Goal: Transaction & Acquisition: Purchase product/service

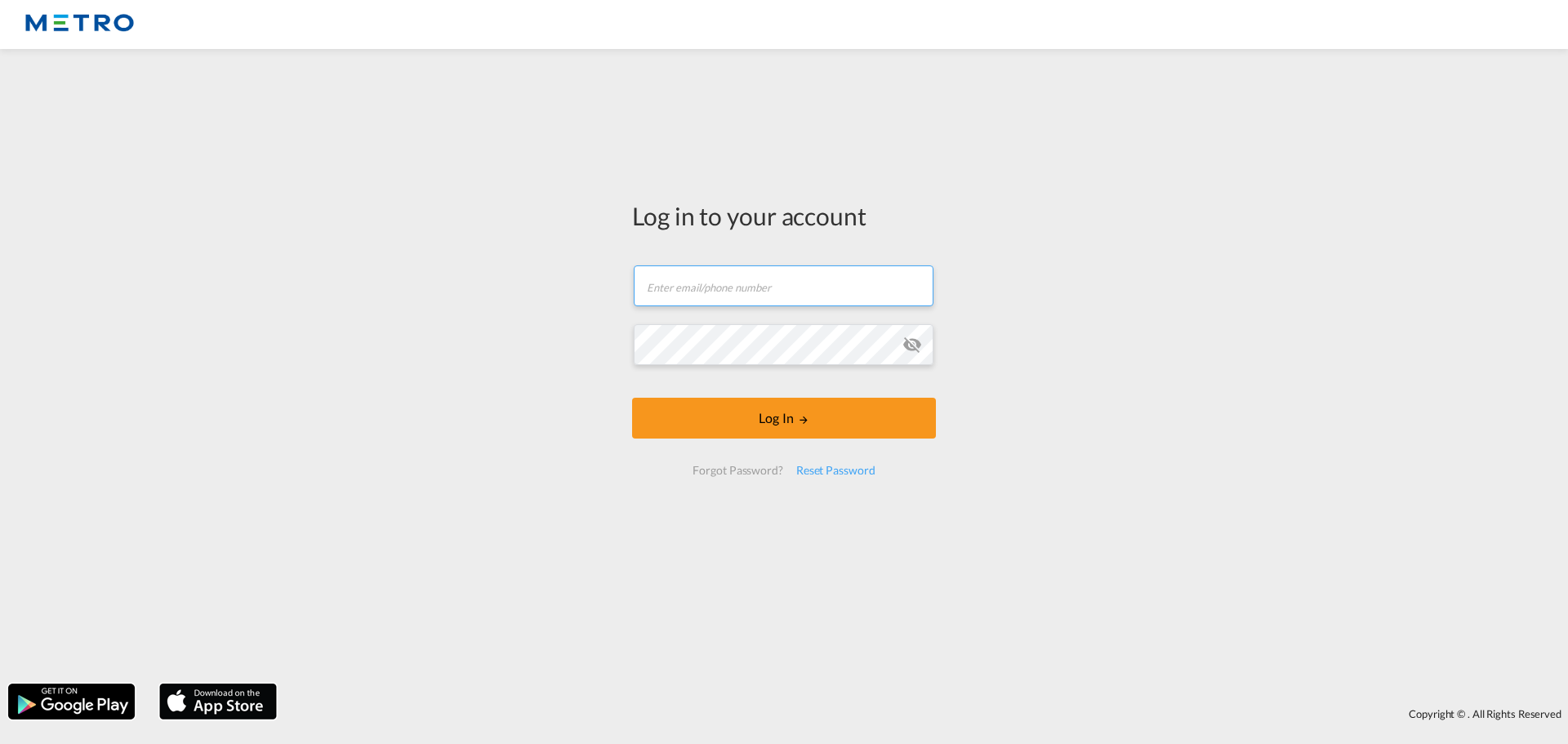
click at [677, 291] on input "text" at bounding box center [783, 286] width 300 height 41
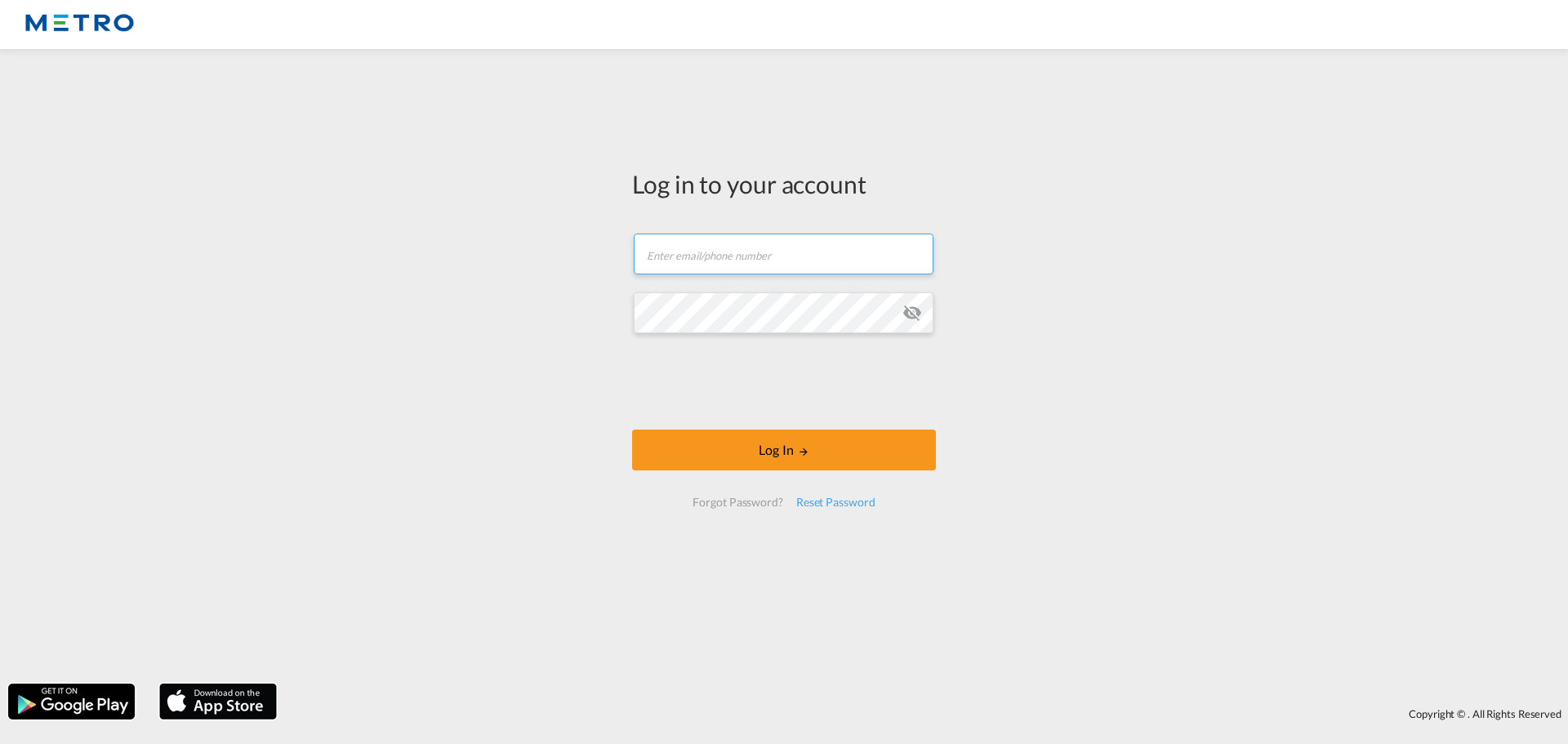
type input "[PERSON_NAME][EMAIL_ADDRESS][PERSON_NAME][DOMAIN_NAME]"
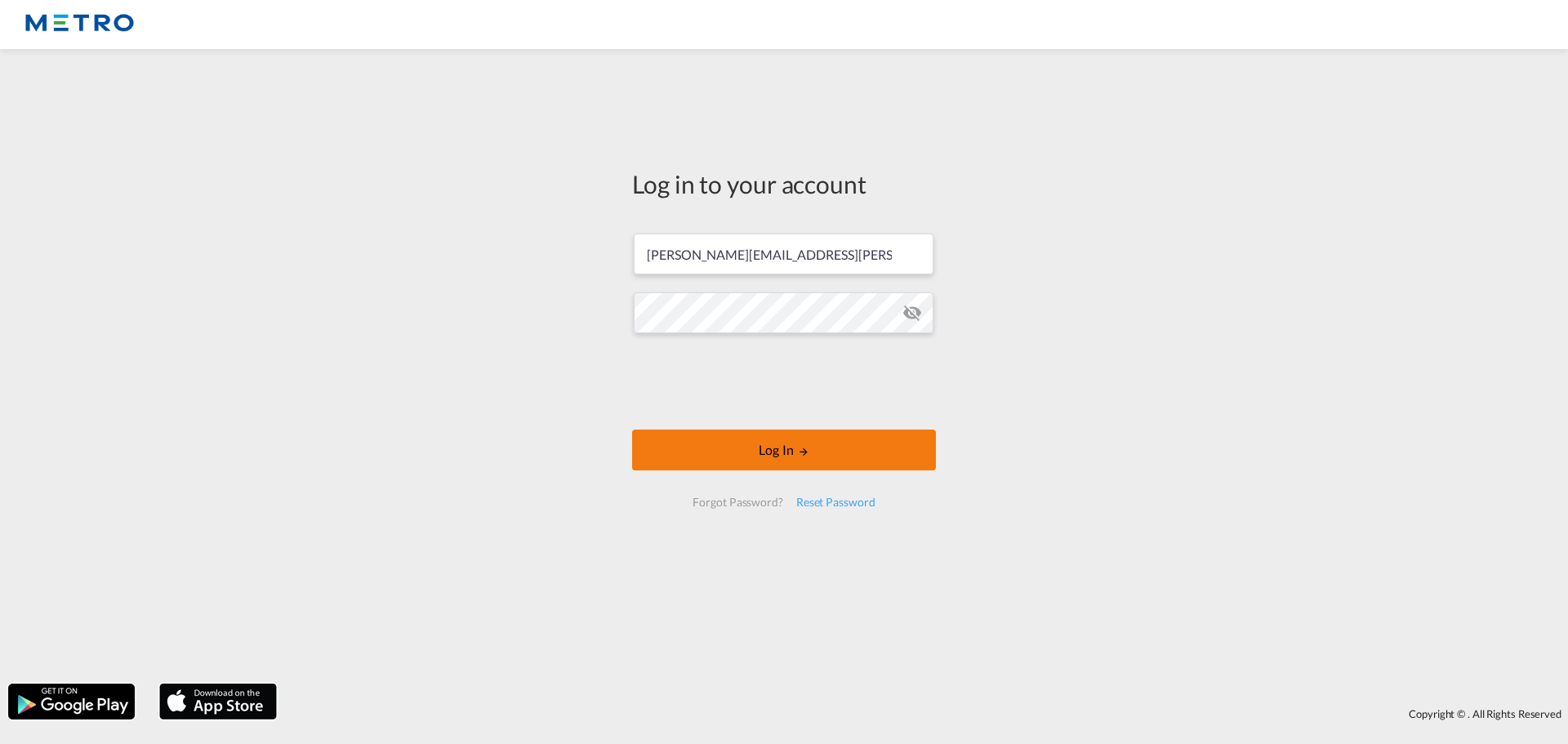
click at [735, 430] on button "Log In" at bounding box center [784, 450] width 304 height 41
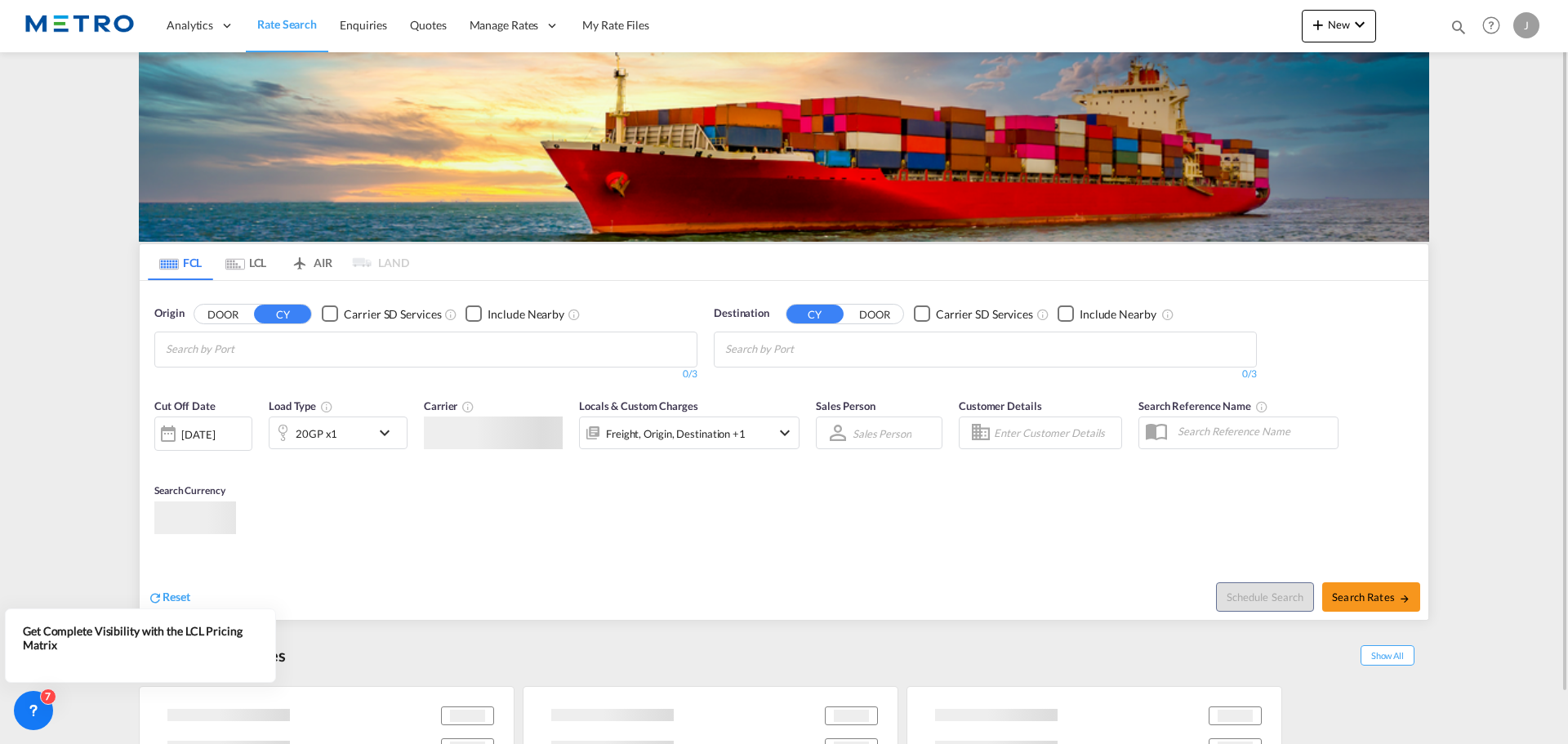
click at [335, 348] on md-chips at bounding box center [426, 350] width 542 height 34
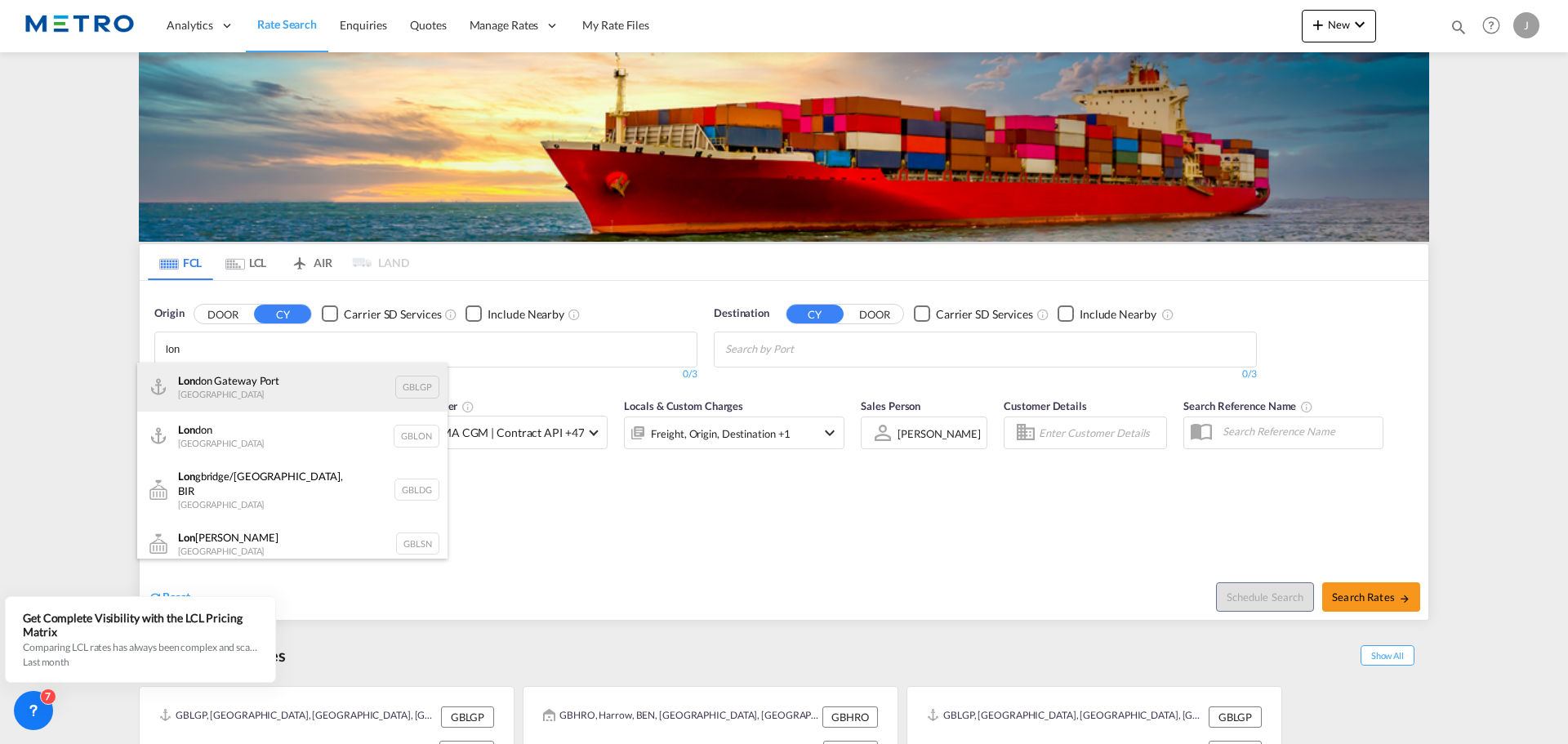
type input "lon"
click at [305, 370] on div "Lon don Gateway [GEOGRAPHIC_DATA] GBLGP" at bounding box center [292, 388] width 310 height 49
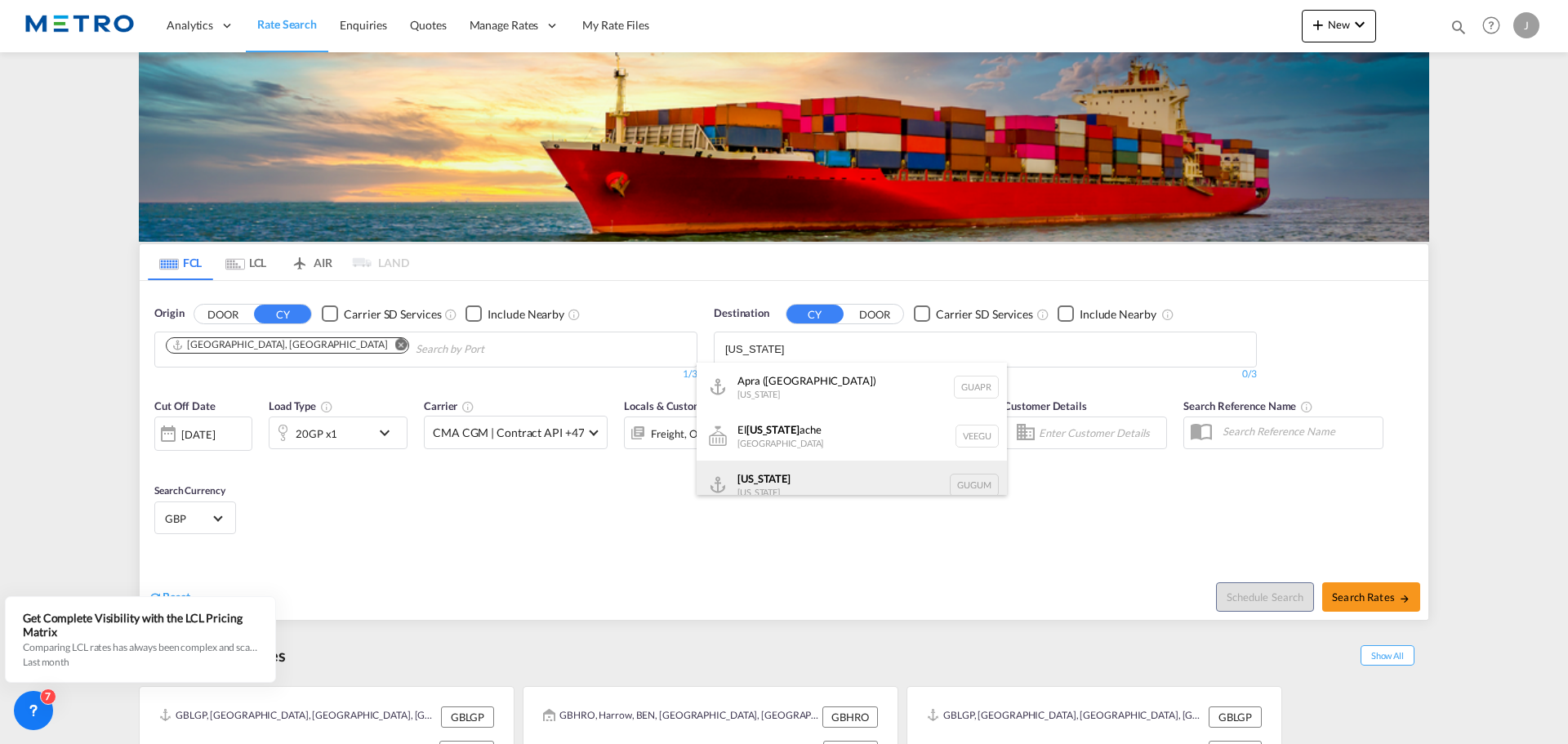
type input "[US_STATE]"
click at [824, 472] on div "[US_STATE] [US_STATE] [GEOGRAPHIC_DATA]" at bounding box center [852, 485] width 310 height 49
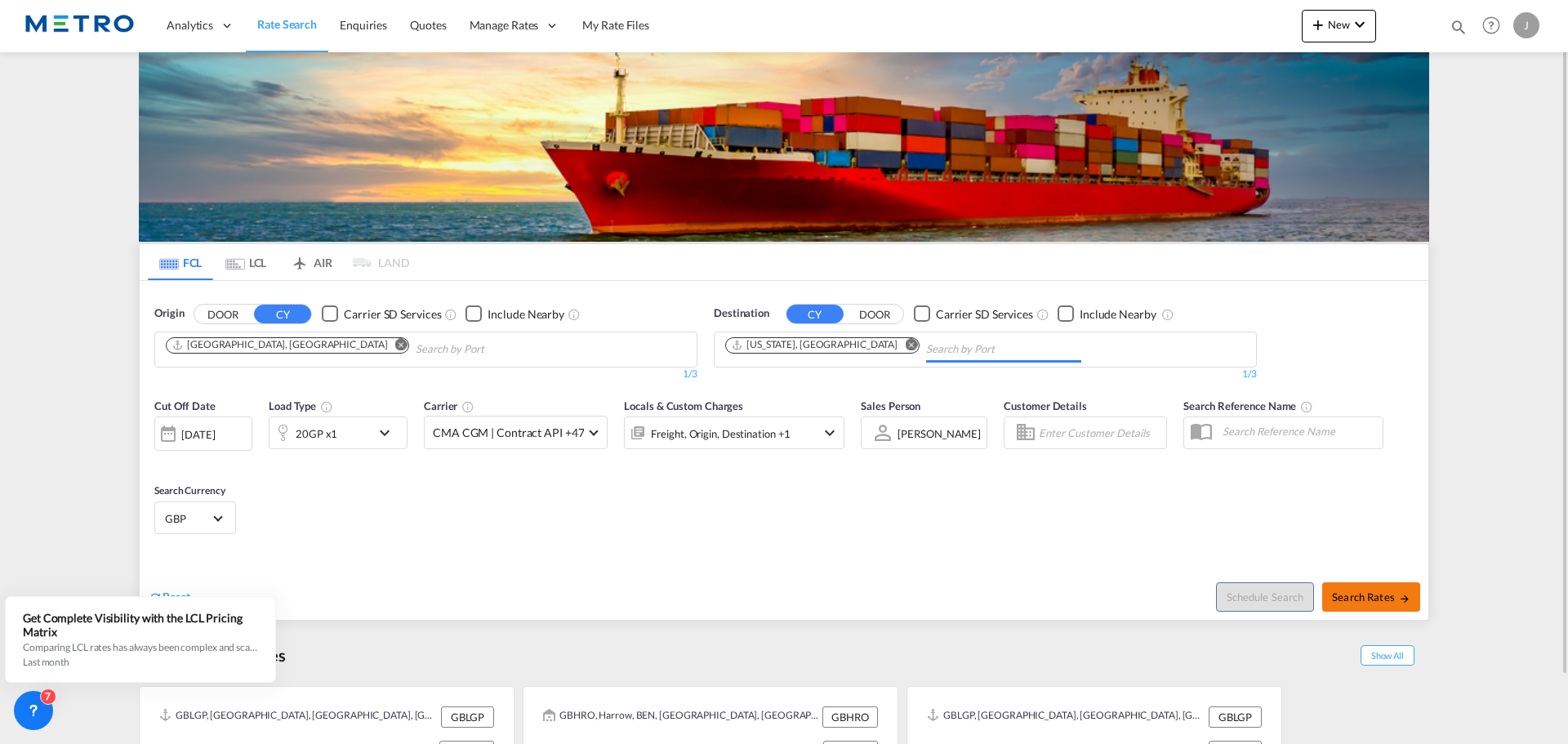
click at [1348, 609] on button "Search Rates" at bounding box center [1371, 597] width 98 height 30
type input "GBLGP to GUGUM / [DATE]"
